Goal: Find specific page/section: Find specific page/section

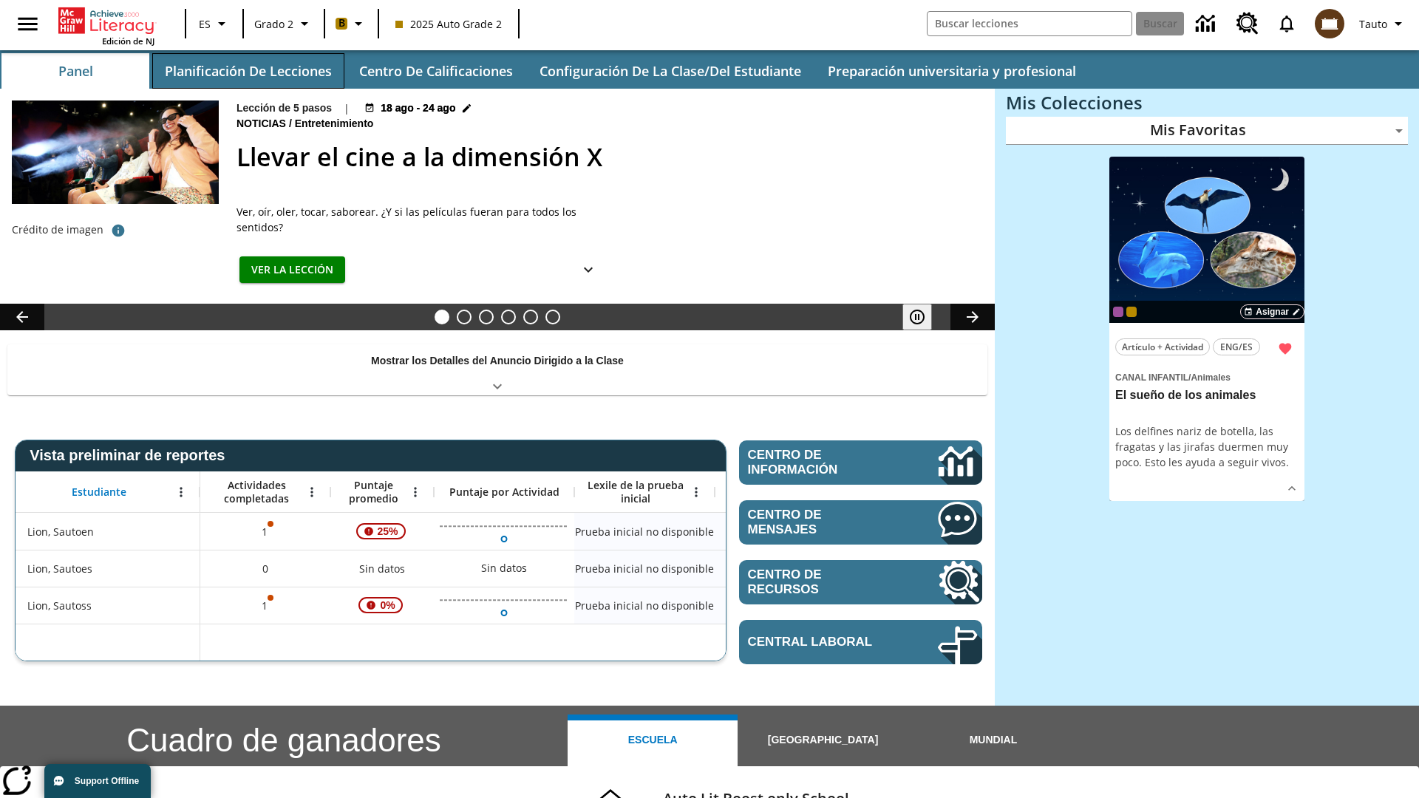
click at [248, 71] on button "Planificación de lecciones" at bounding box center [248, 70] width 192 height 35
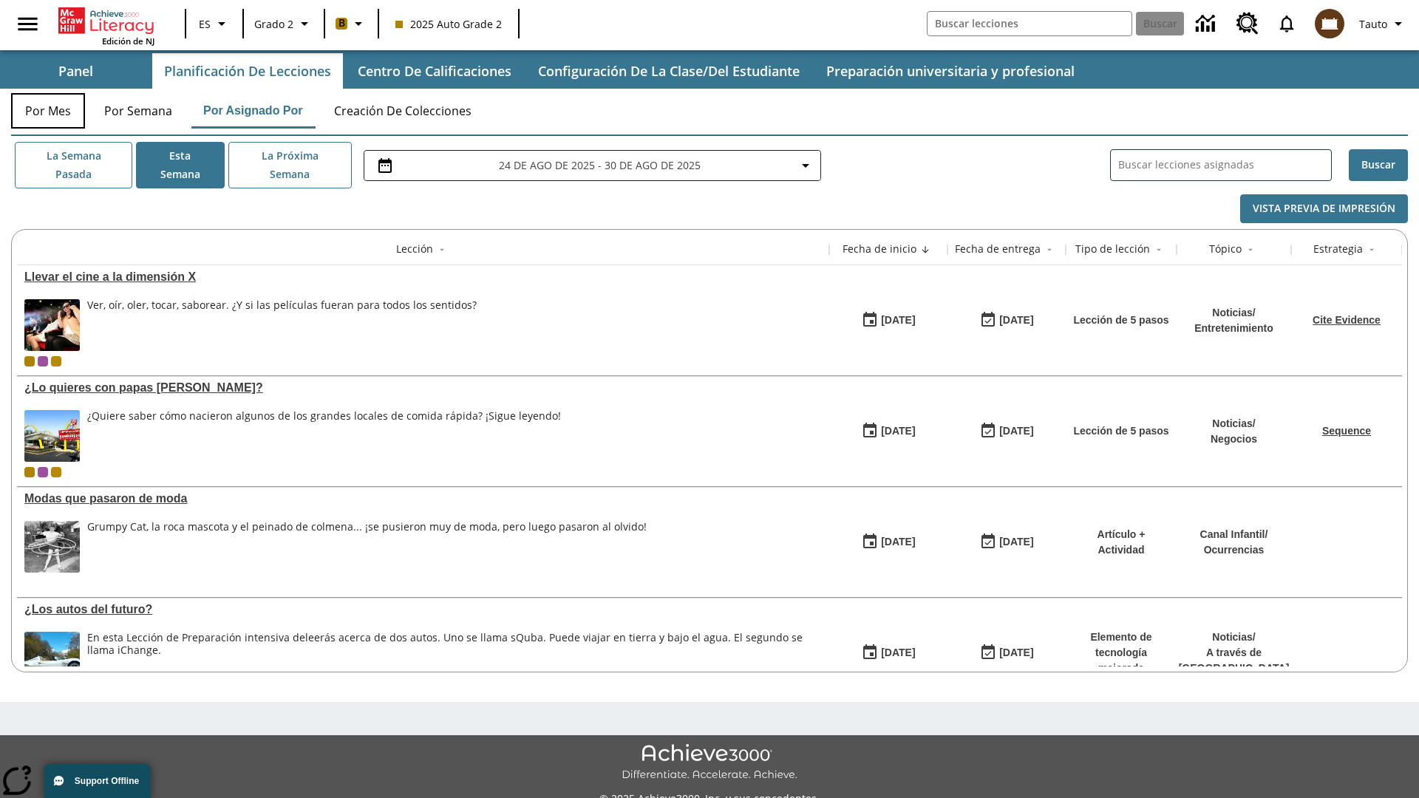
click at [48, 111] on button "Por mes" at bounding box center [48, 110] width 74 height 35
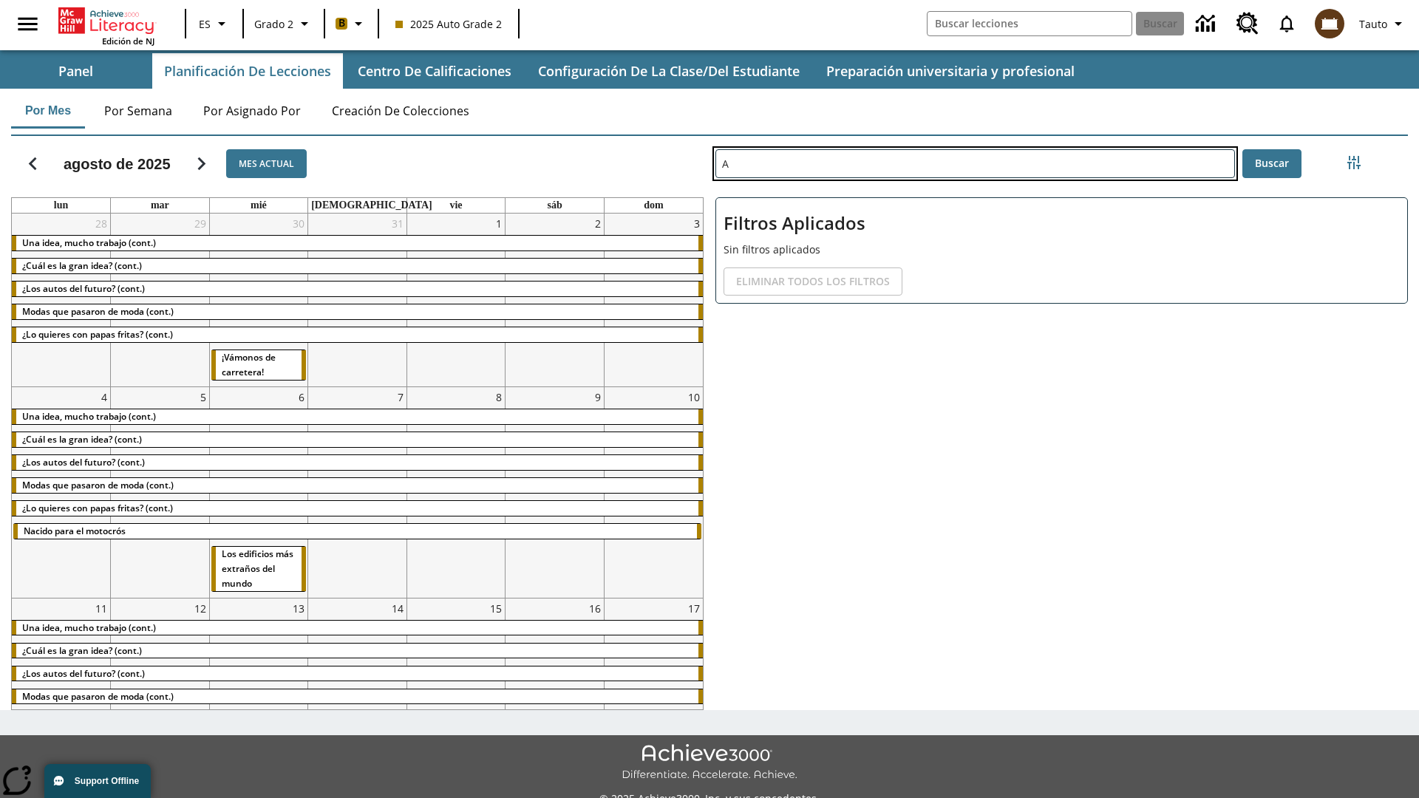
type input "A"
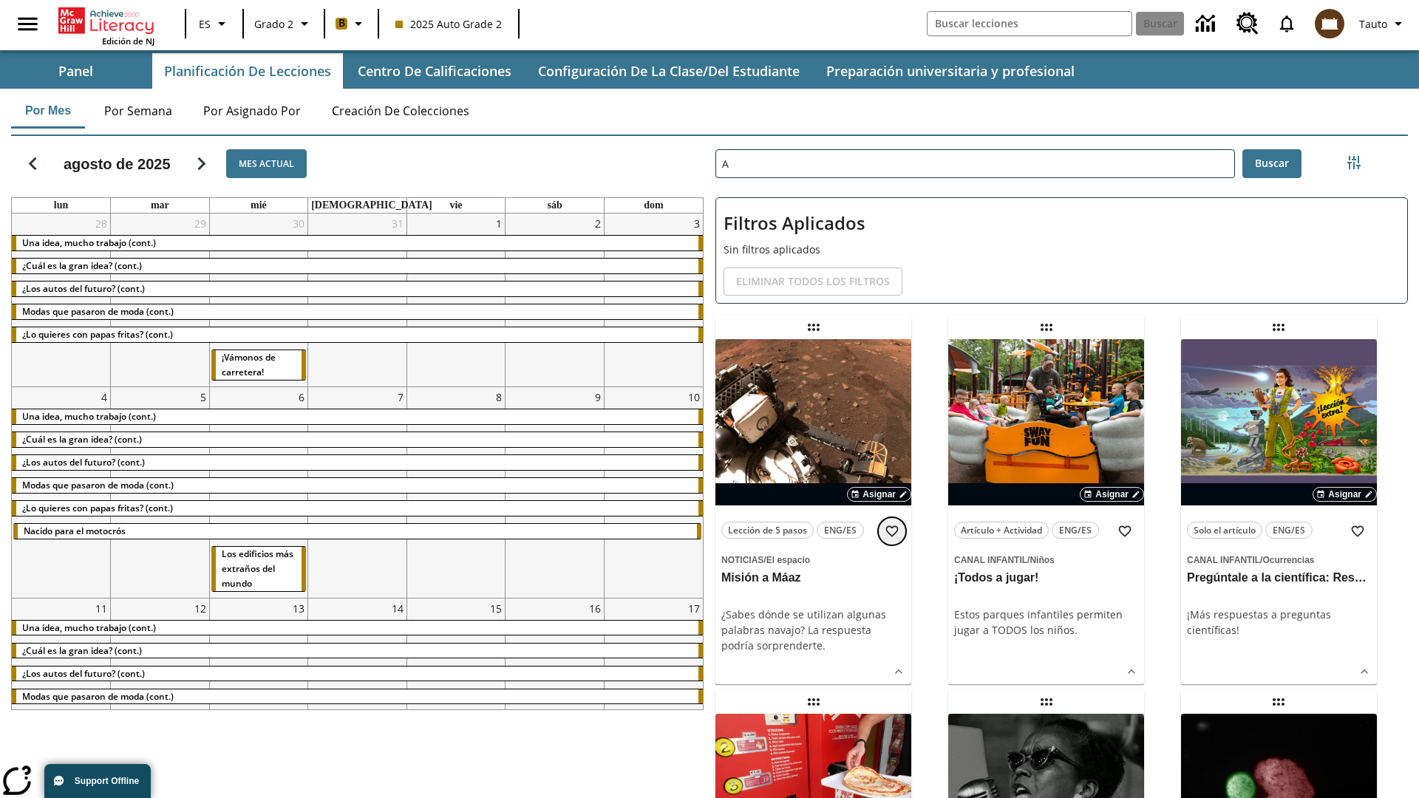
click at [892, 531] on icon "Añadir a mis Favoritas" at bounding box center [892, 531] width 15 height 15
click at [106, 20] on icon "Portada" at bounding box center [109, 20] width 98 height 27
